Goal: Transaction & Acquisition: Purchase product/service

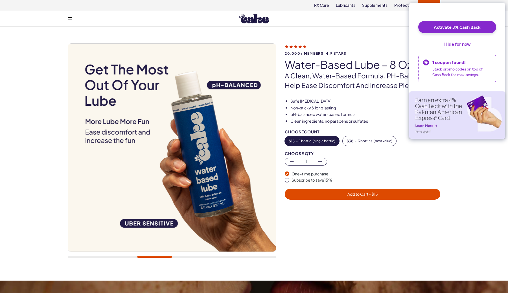
click at [89, 255] on div at bounding box center [172, 153] width 208 height 220
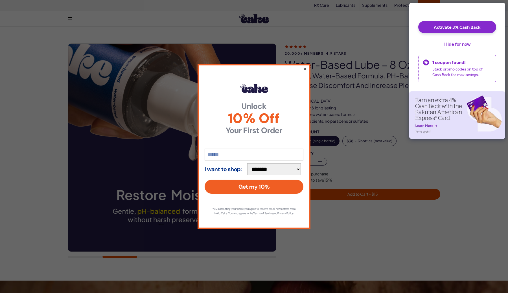
click at [305, 68] on button "×" at bounding box center [305, 68] width 4 height 7
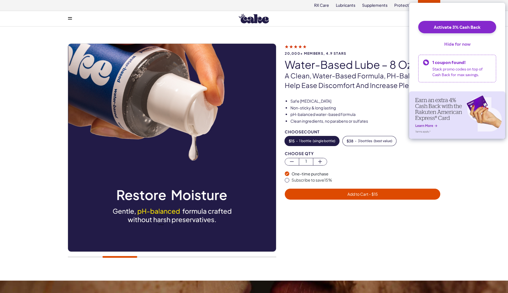
click at [456, 46] on button "Hide for now" at bounding box center [456, 44] width 35 height 12
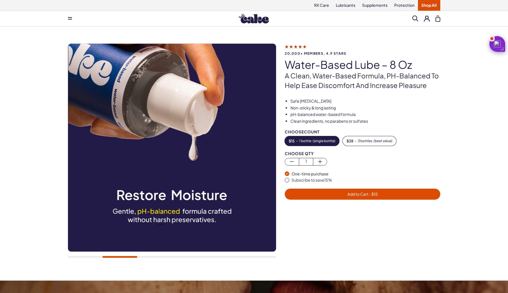
click at [263, 20] on img at bounding box center [254, 19] width 30 height 10
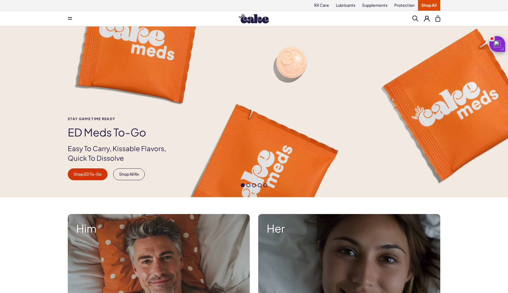
click at [72, 16] on button at bounding box center [69, 18] width 11 height 11
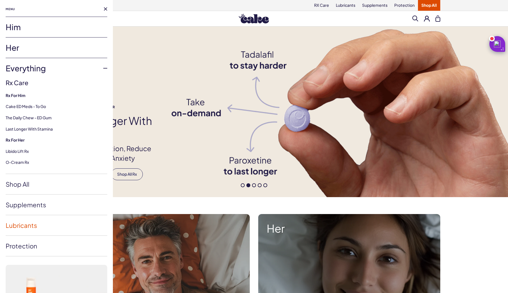
click at [20, 222] on link "Lubricants" at bounding box center [57, 225] width 102 height 20
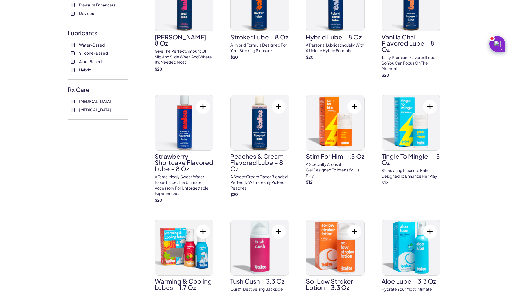
scroll to position [252, 0]
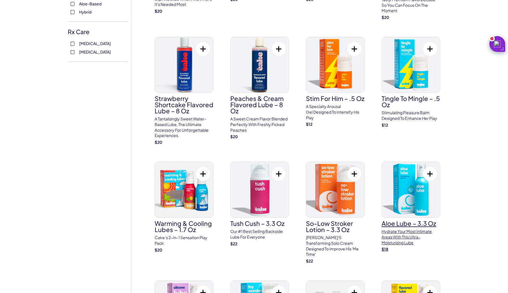
click at [407, 180] on img at bounding box center [410, 189] width 58 height 55
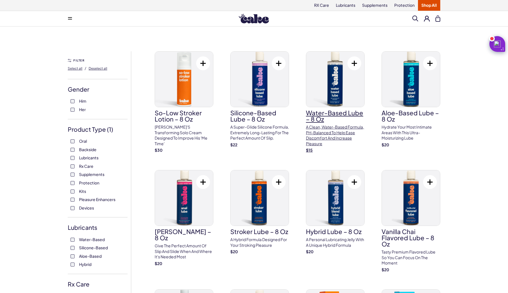
scroll to position [0, 0]
click at [330, 67] on img at bounding box center [335, 79] width 58 height 55
